Goal: Understand process/instructions: Learn how to perform a task or action

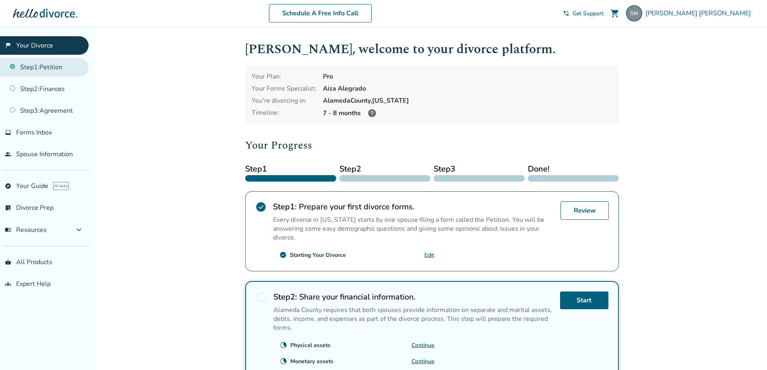
click at [46, 68] on link "Step 1 : Petition" at bounding box center [44, 67] width 89 height 19
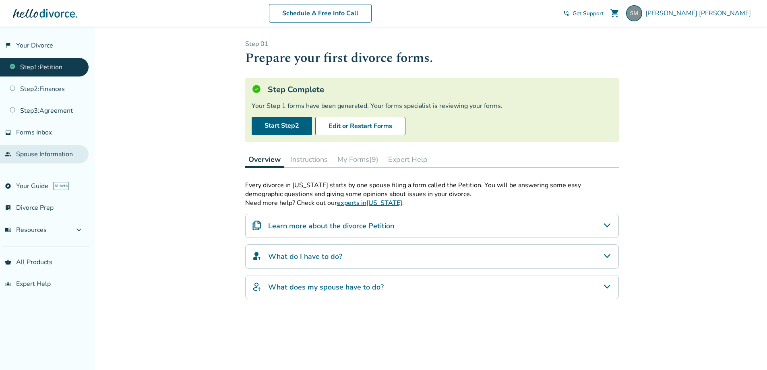
click at [52, 153] on link "people Spouse Information" at bounding box center [44, 154] width 89 height 19
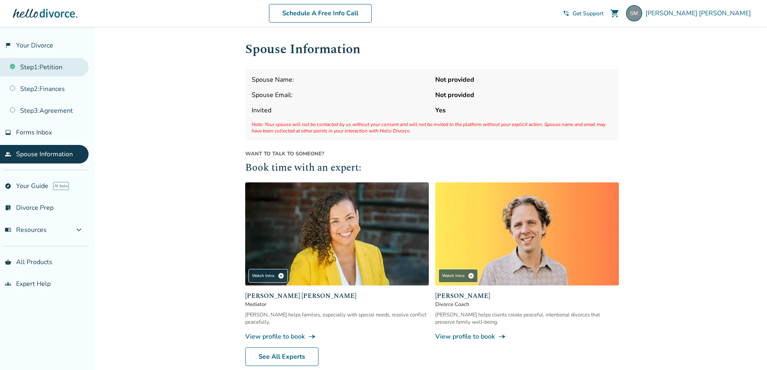
click at [45, 75] on link "Step 1 : Petition" at bounding box center [44, 67] width 89 height 19
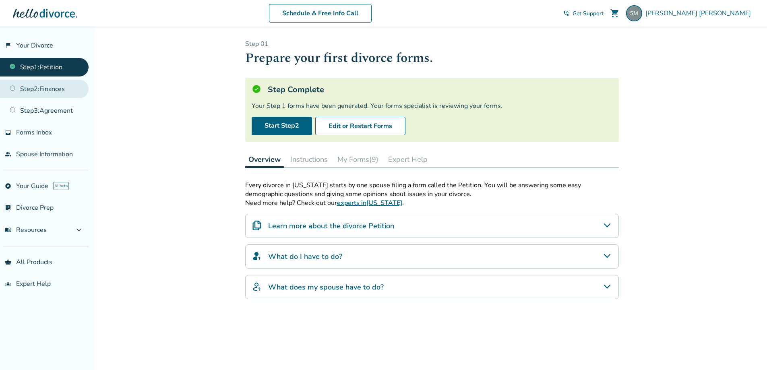
click at [47, 91] on link "Step 2 : Finances" at bounding box center [44, 89] width 89 height 19
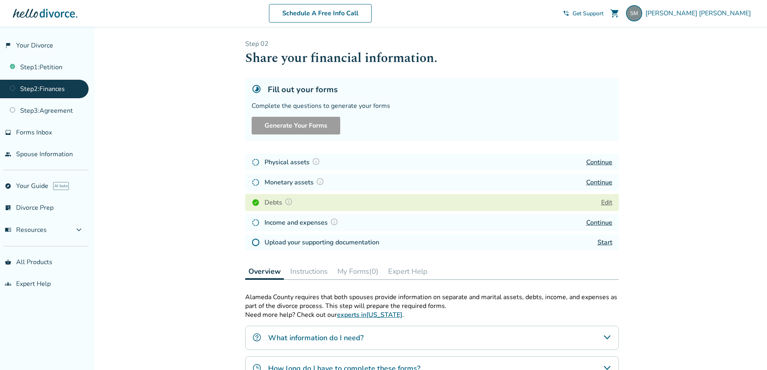
click at [602, 182] on link "Continue" at bounding box center [599, 182] width 26 height 9
